Goal: Information Seeking & Learning: Learn about a topic

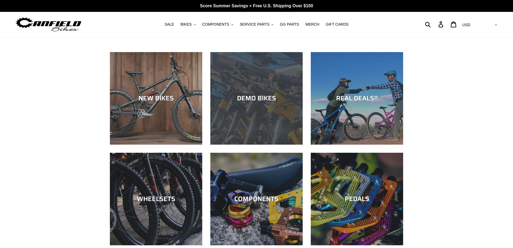
click at [294, 144] on div "DEMO BIKES" at bounding box center [256, 144] width 92 height 0
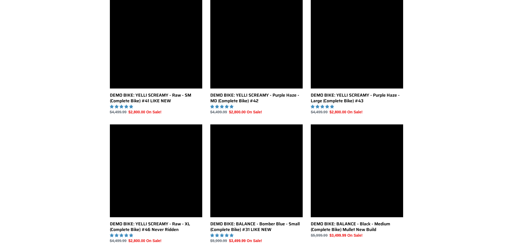
scroll to position [243, 0]
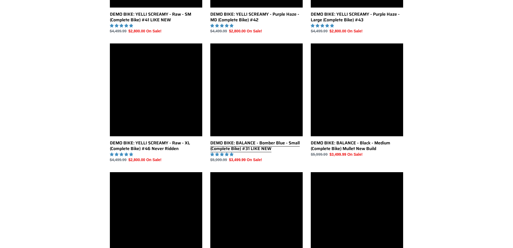
click at [282, 88] on link "DEMO BIKE: BALANCE - Bomber Blue - Small (Complete Bike) #31 LIKE NEW" at bounding box center [256, 102] width 92 height 119
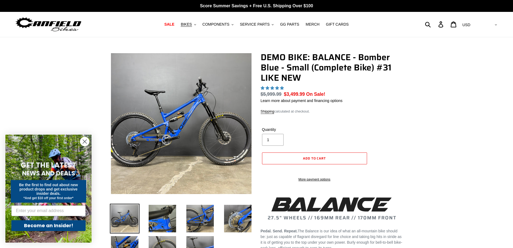
select select "highest-rating"
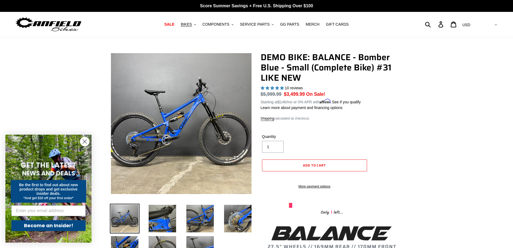
click at [84, 139] on circle "Close dialog" at bounding box center [84, 141] width 9 height 9
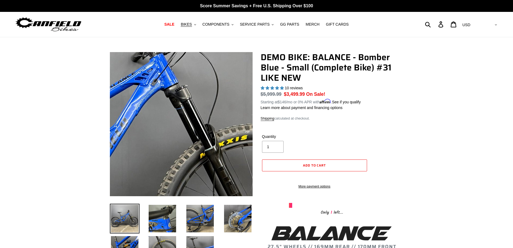
click at [216, 108] on img at bounding box center [85, 168] width 539 height 539
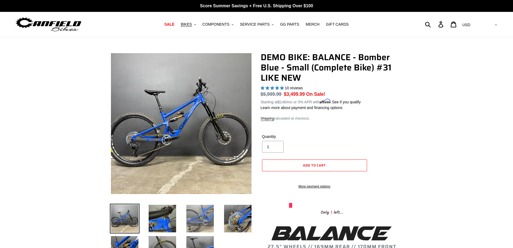
click at [196, 212] on img at bounding box center [200, 218] width 30 height 30
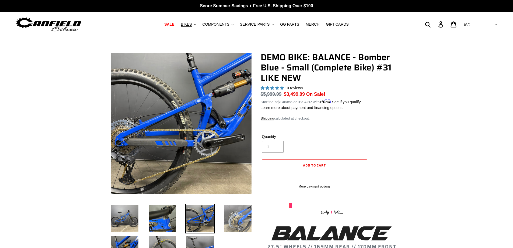
click at [237, 213] on img at bounding box center [238, 218] width 30 height 30
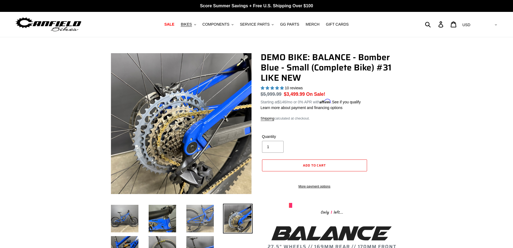
click at [195, 214] on img at bounding box center [200, 218] width 30 height 30
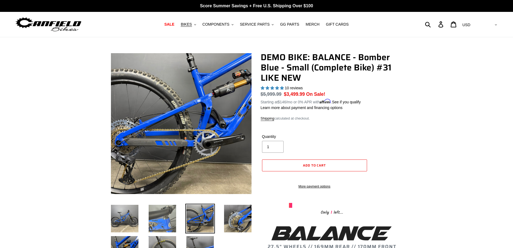
click at [165, 220] on img at bounding box center [163, 218] width 30 height 30
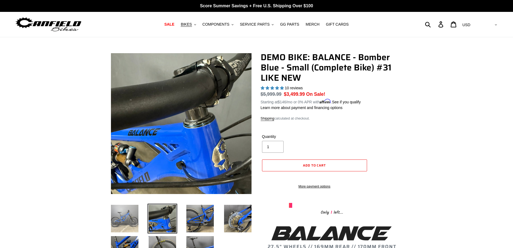
click at [128, 216] on img at bounding box center [125, 218] width 30 height 30
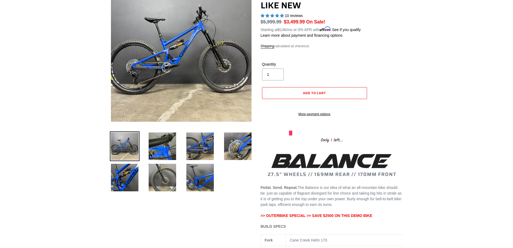
scroll to position [81, 0]
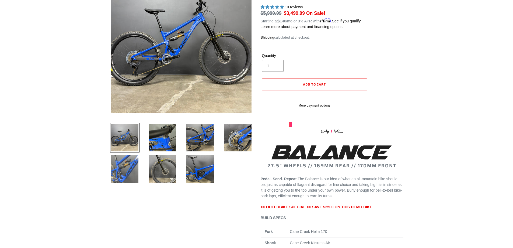
click at [134, 168] on img at bounding box center [125, 169] width 30 height 30
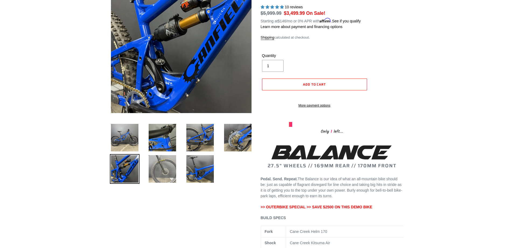
click at [161, 172] on img at bounding box center [163, 169] width 30 height 30
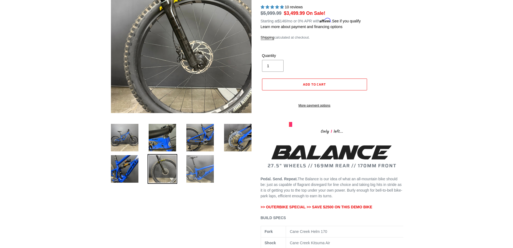
click at [193, 173] on img at bounding box center [200, 169] width 30 height 30
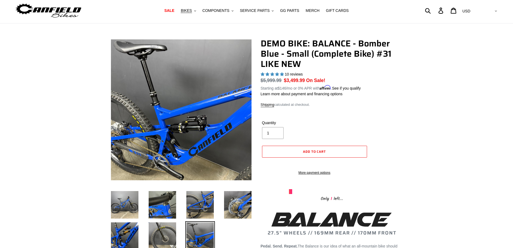
scroll to position [0, 0]
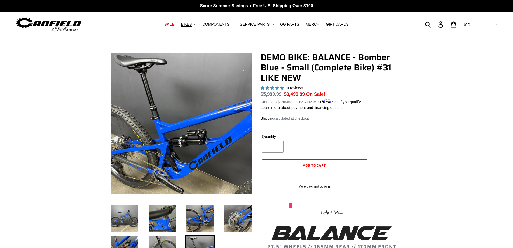
click at [297, 87] on span "10 reviews" at bounding box center [294, 88] width 18 height 4
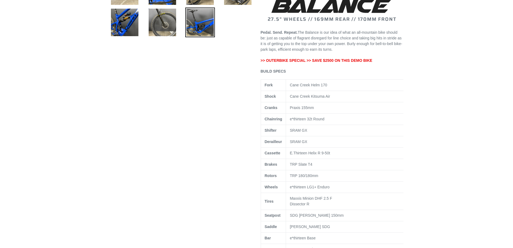
scroll to position [243, 0]
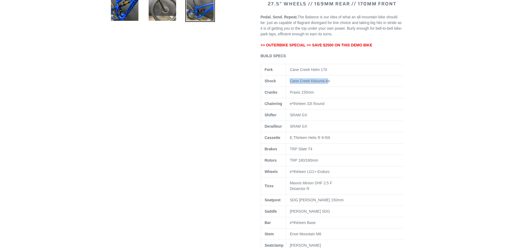
drag, startPoint x: 290, startPoint y: 86, endPoint x: 327, endPoint y: 88, distance: 36.5
click at [327, 83] on span "Cane Creek Kitsuma Air" at bounding box center [310, 81] width 40 height 4
drag, startPoint x: 331, startPoint y: 86, endPoint x: 289, endPoint y: 85, distance: 41.8
click at [289, 85] on td "Cane Creek Kitsuma Air" at bounding box center [347, 80] width 122 height 11
copy span "Cane Creek Kitsuma Air"
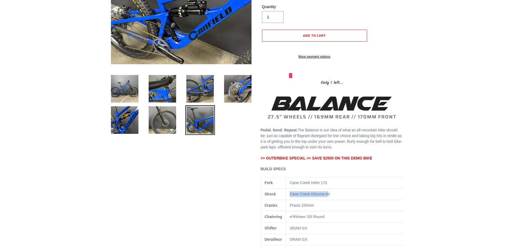
scroll to position [81, 0]
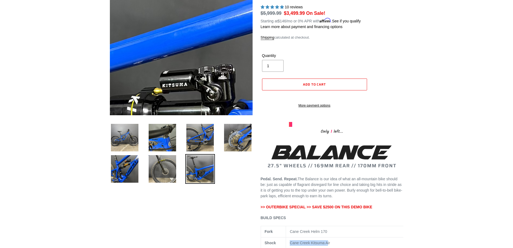
click at [197, 42] on img at bounding box center [138, 44] width 539 height 539
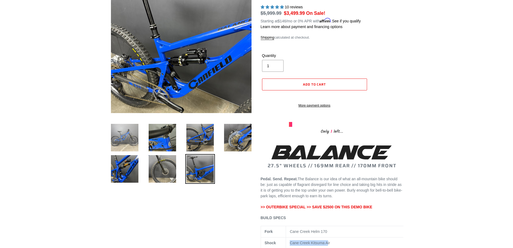
click at [133, 140] on img at bounding box center [125, 138] width 30 height 30
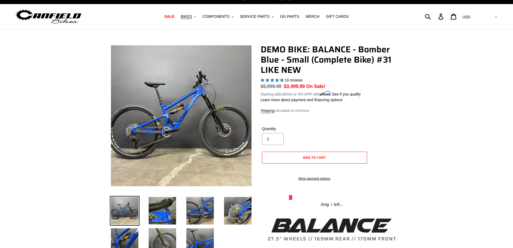
scroll to position [0, 0]
